Goal: Transaction & Acquisition: Download file/media

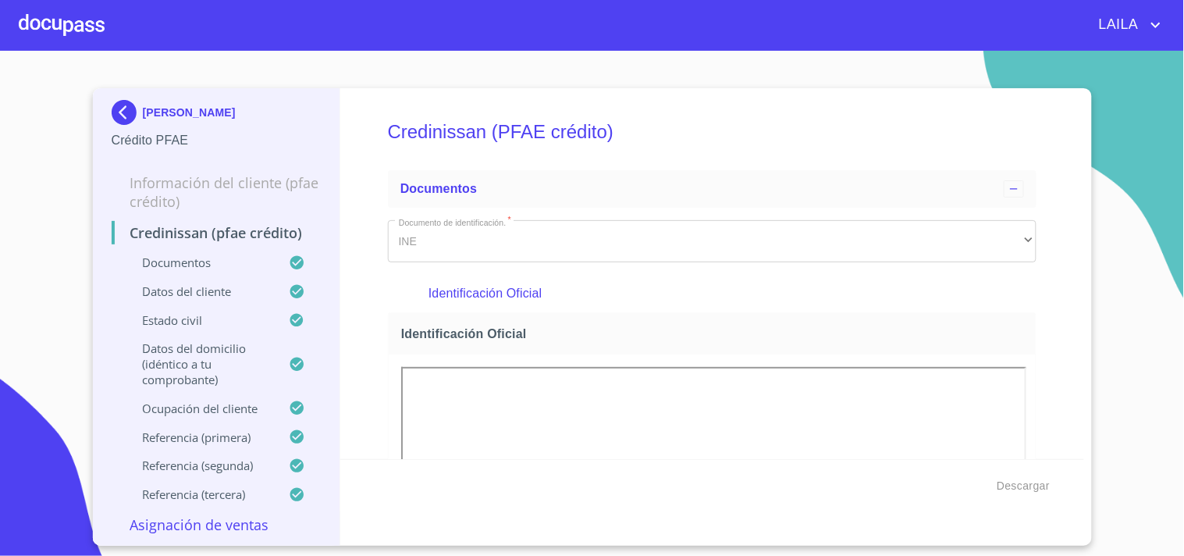
click at [130, 118] on img at bounding box center [127, 112] width 31 height 25
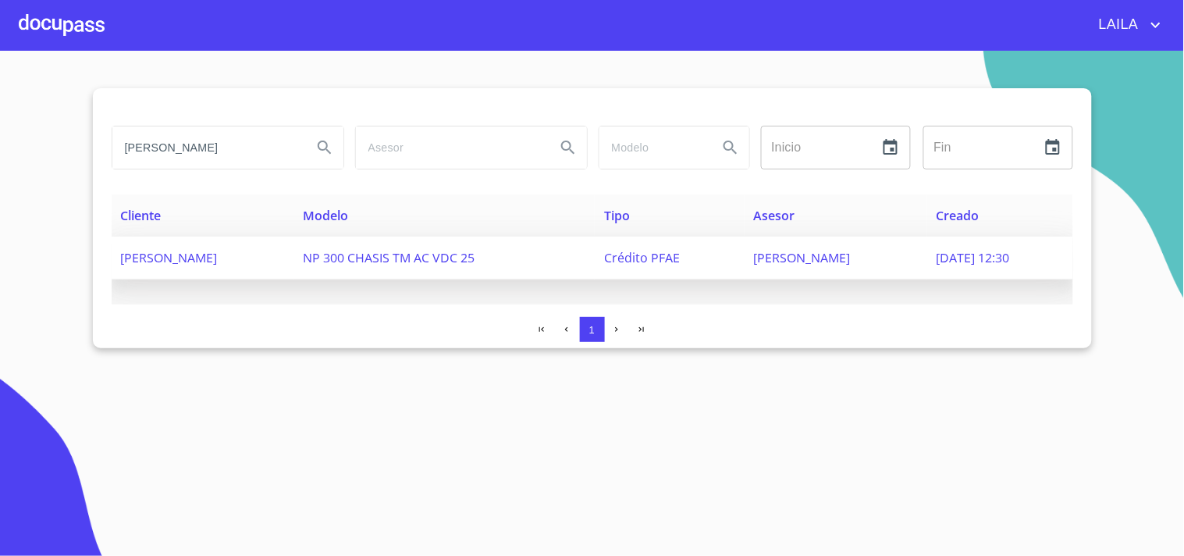
click at [193, 256] on span "[PERSON_NAME]" at bounding box center [169, 257] width 97 height 17
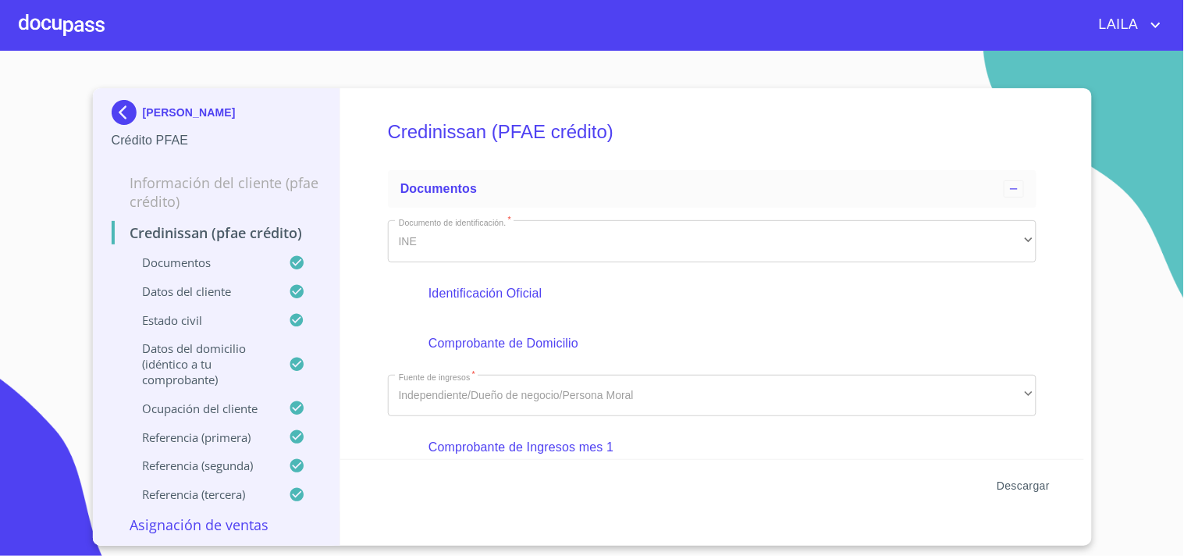
click at [1004, 478] on span "Descargar" at bounding box center [1023, 486] width 53 height 20
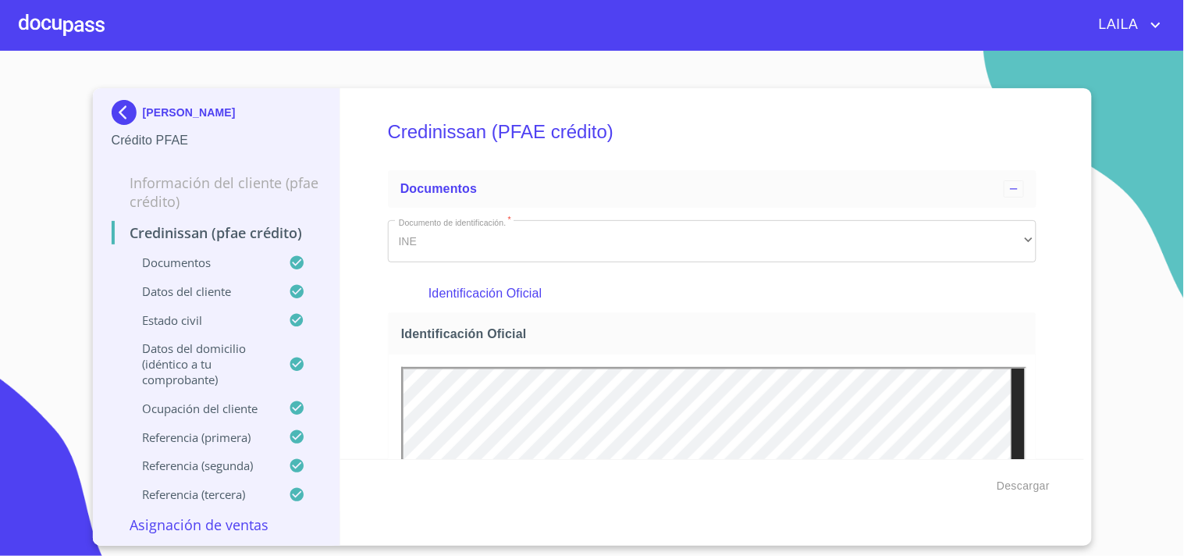
click at [126, 102] on img at bounding box center [127, 112] width 31 height 25
